Goal: Check status

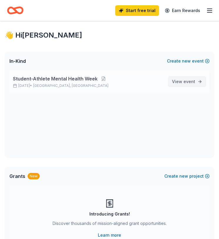
click at [197, 79] on link "View event" at bounding box center [187, 81] width 38 height 11
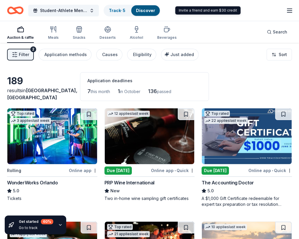
click at [219, 10] on icon "button" at bounding box center [289, 10] width 7 height 7
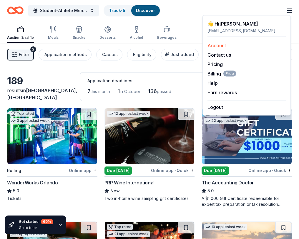
click at [218, 45] on link "Account" at bounding box center [216, 46] width 19 height 6
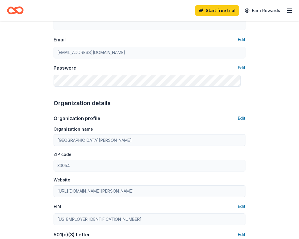
scroll to position [114, 0]
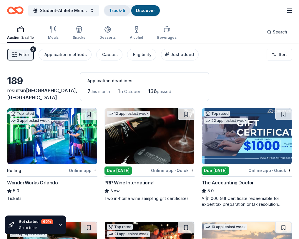
click at [118, 12] on link "Track · 5" at bounding box center [117, 10] width 16 height 5
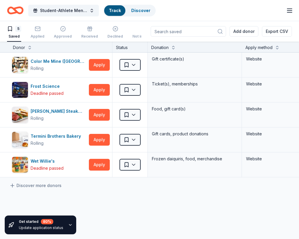
scroll to position [0, 0]
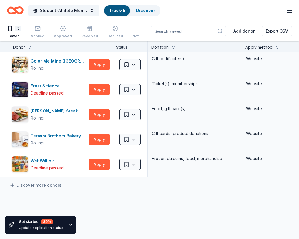
click at [65, 31] on icon "button" at bounding box center [62, 28] width 5 height 5
